Goal: Use online tool/utility: Utilize a website feature to perform a specific function

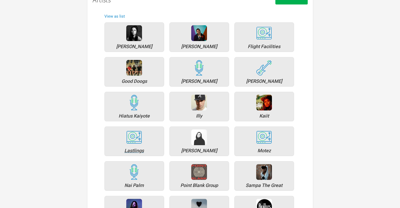
scroll to position [53, 0]
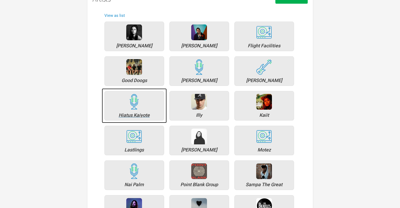
click at [140, 114] on div "Hiatus Kaiyote" at bounding box center [134, 115] width 54 height 5
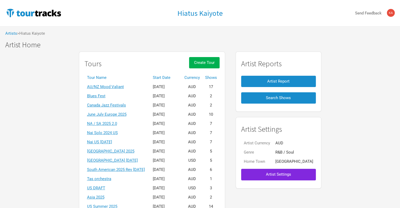
click at [172, 78] on th "Start Date" at bounding box center [166, 77] width 32 height 9
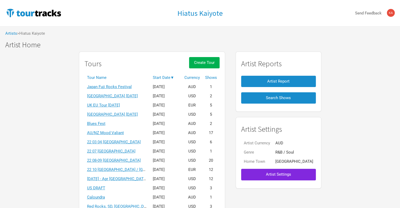
click at [176, 78] on th "Start Date ▼" at bounding box center [166, 77] width 32 height 9
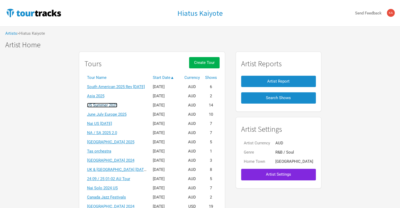
click at [101, 104] on link "US Summer 2025" at bounding box center [102, 105] width 30 height 5
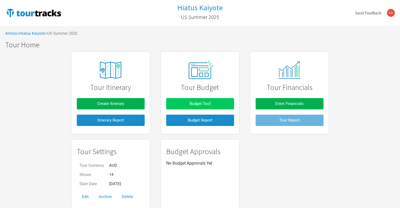
click at [212, 104] on button "Budget Tool" at bounding box center [200, 103] width 68 height 11
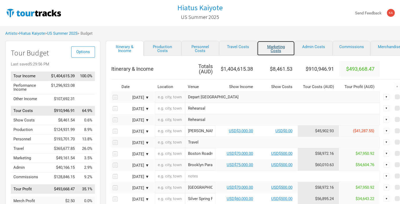
click at [279, 50] on link "Marketing Costs" at bounding box center [276, 48] width 38 height 15
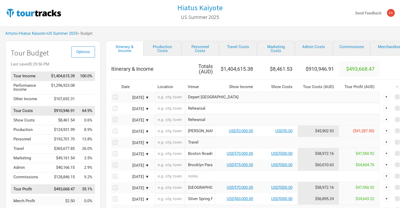
select select "% of Gross"
